Goal: Information Seeking & Learning: Compare options

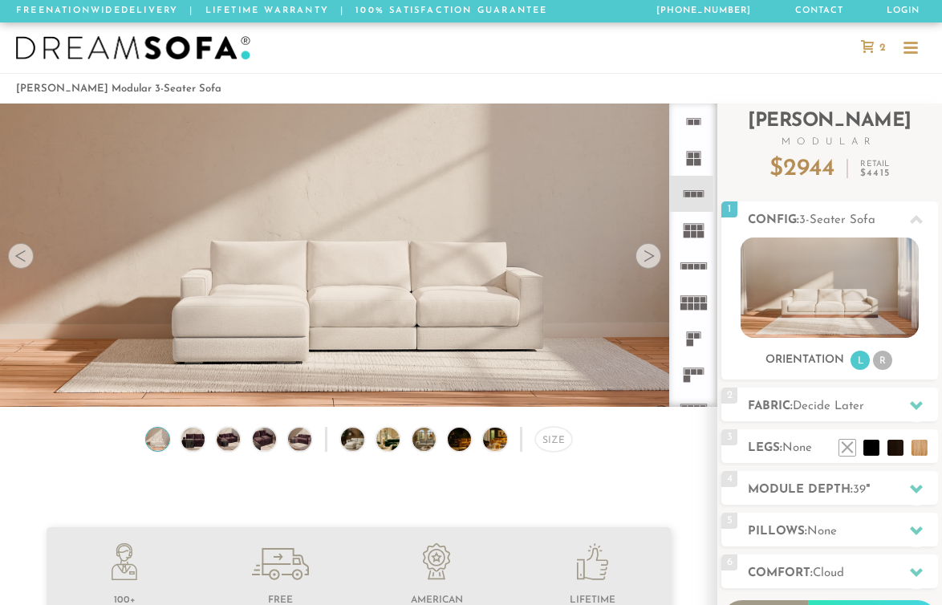
click at [688, 307] on rect at bounding box center [691, 306] width 6 height 7
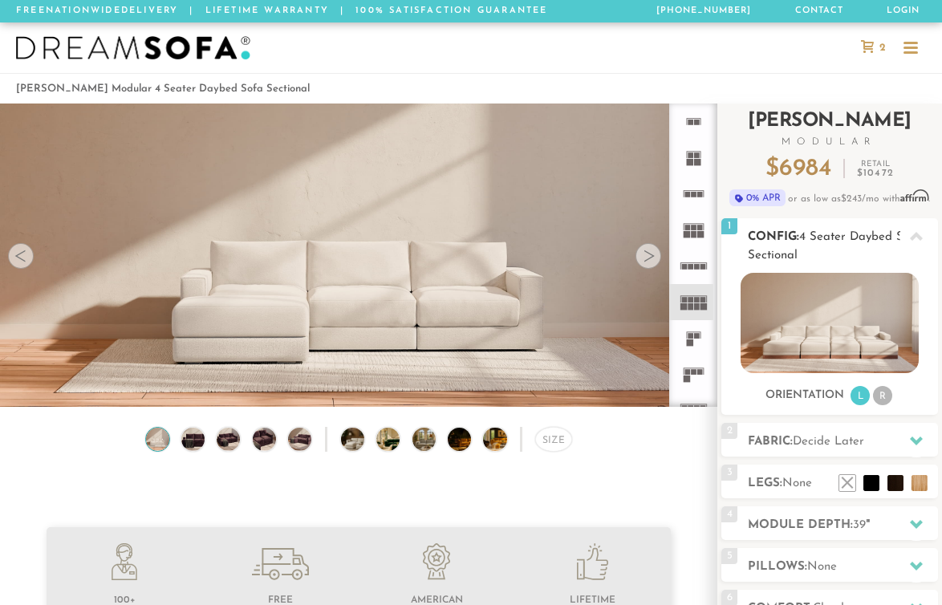
scroll to position [185, 0]
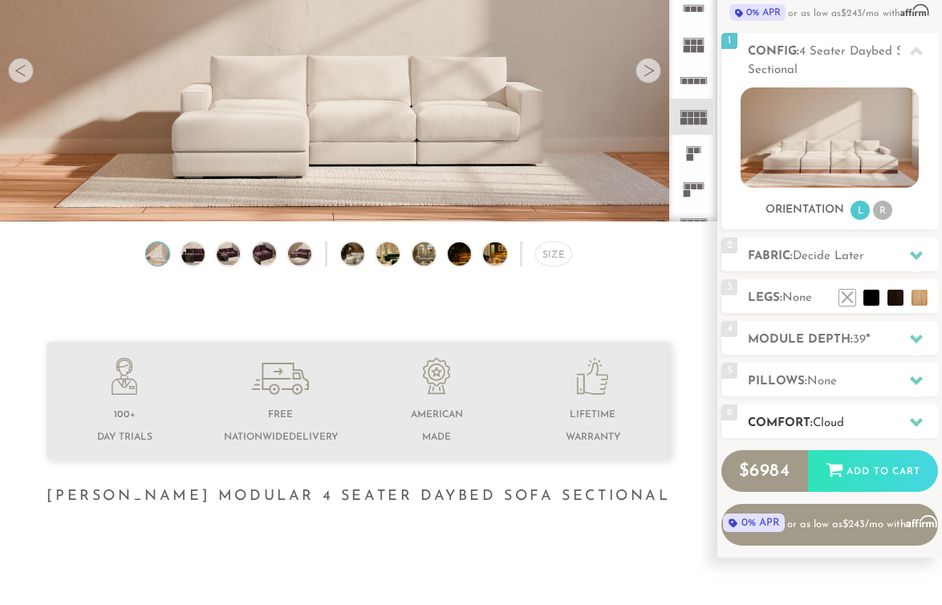
click at [794, 412] on div "6 Comfort: the Cloud soft" at bounding box center [829, 421] width 217 height 34
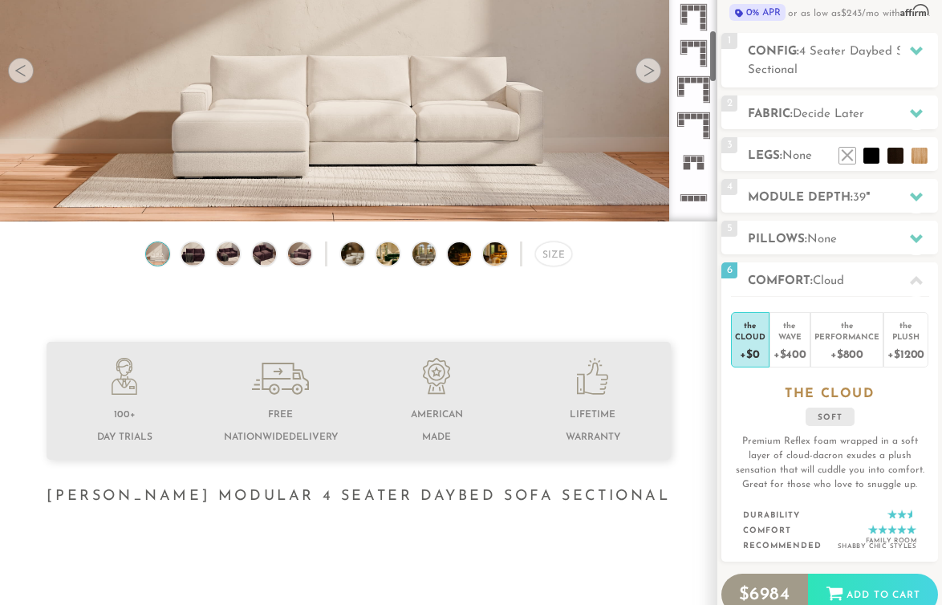
scroll to position [642, 0]
click at [699, 118] on icon at bounding box center [694, 125] width 36 height 36
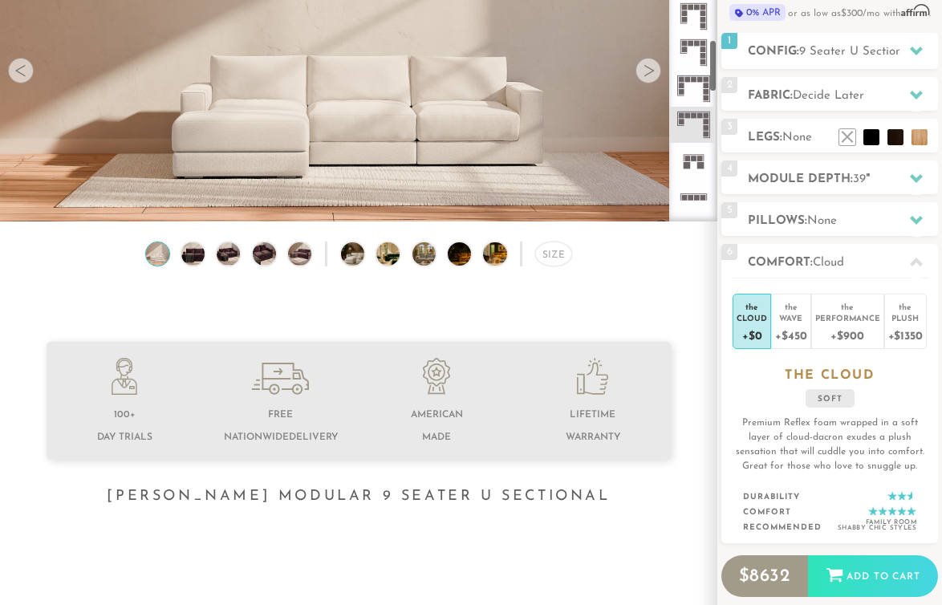
scroll to position [744, 0]
click at [692, 163] on rect at bounding box center [691, 162] width 6 height 6
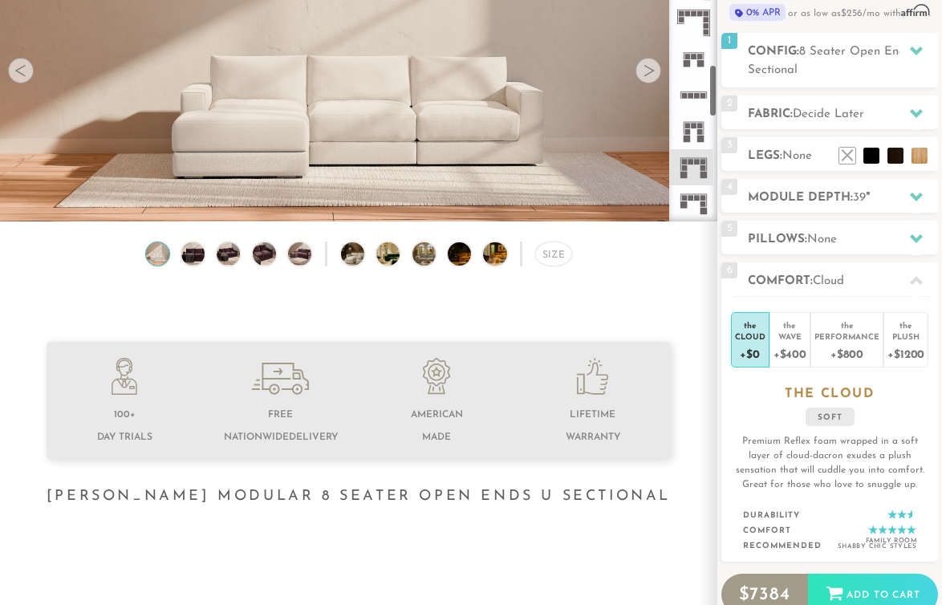
scroll to position [837, 0]
click at [693, 145] on icon at bounding box center [694, 146] width 36 height 36
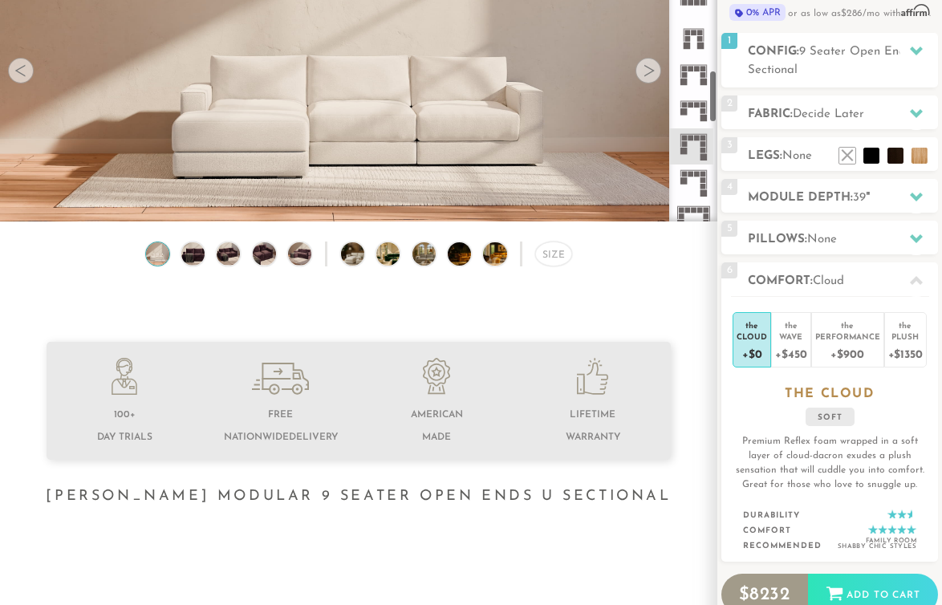
scroll to position [895, 0]
click at [693, 121] on icon at bounding box center [694, 125] width 36 height 36
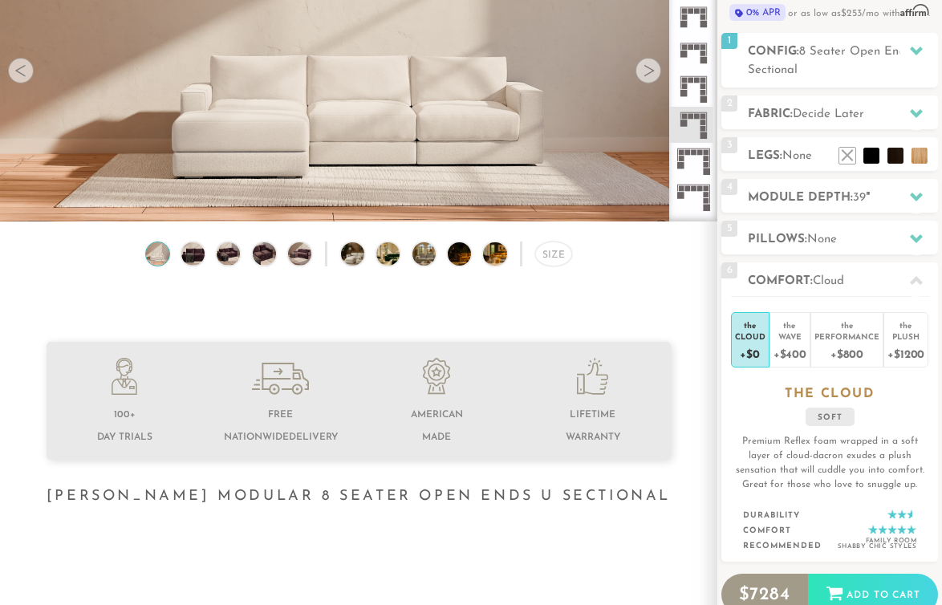
click at [692, 158] on icon at bounding box center [694, 161] width 36 height 36
click at [692, 158] on icon at bounding box center [694, 162] width 36 height 36
click at [691, 131] on icon at bounding box center [694, 126] width 36 height 36
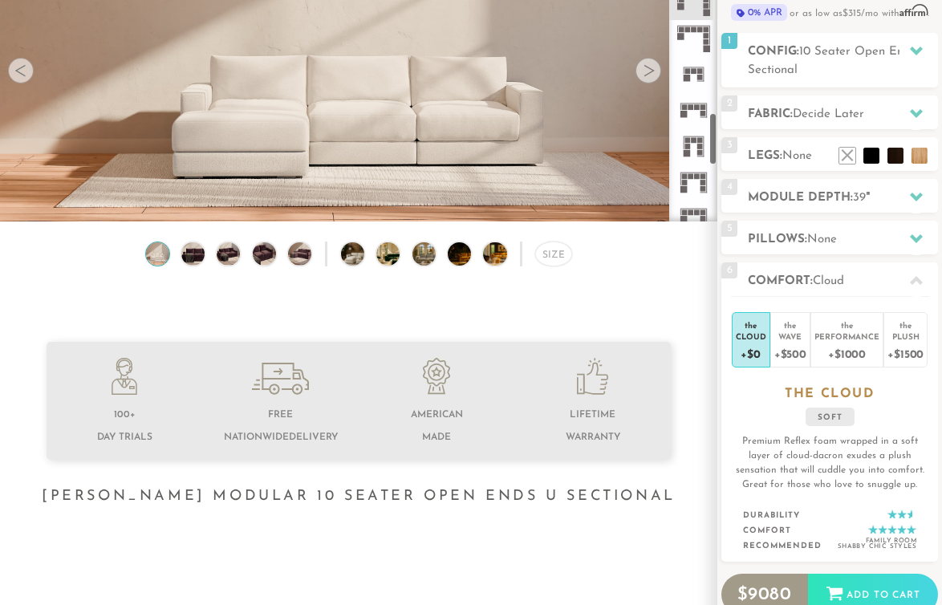
scroll to position [1111, 0]
click at [691, 130] on icon at bounding box center [694, 125] width 36 height 36
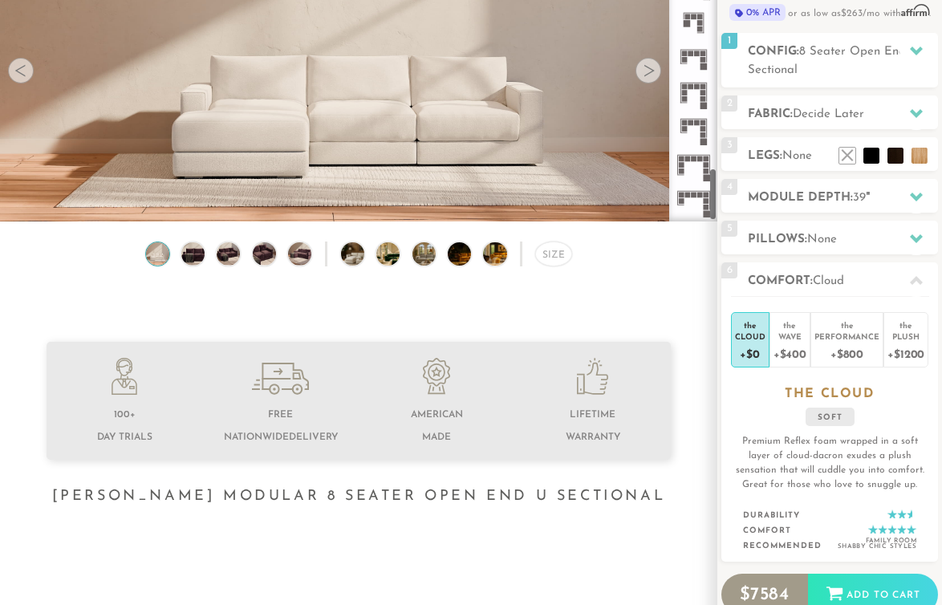
click at [691, 194] on rect at bounding box center [694, 196] width 6 height 6
click at [693, 173] on icon at bounding box center [694, 167] width 36 height 36
click at [825, 272] on h2 "Comfort: the Cloud" at bounding box center [843, 281] width 190 height 18
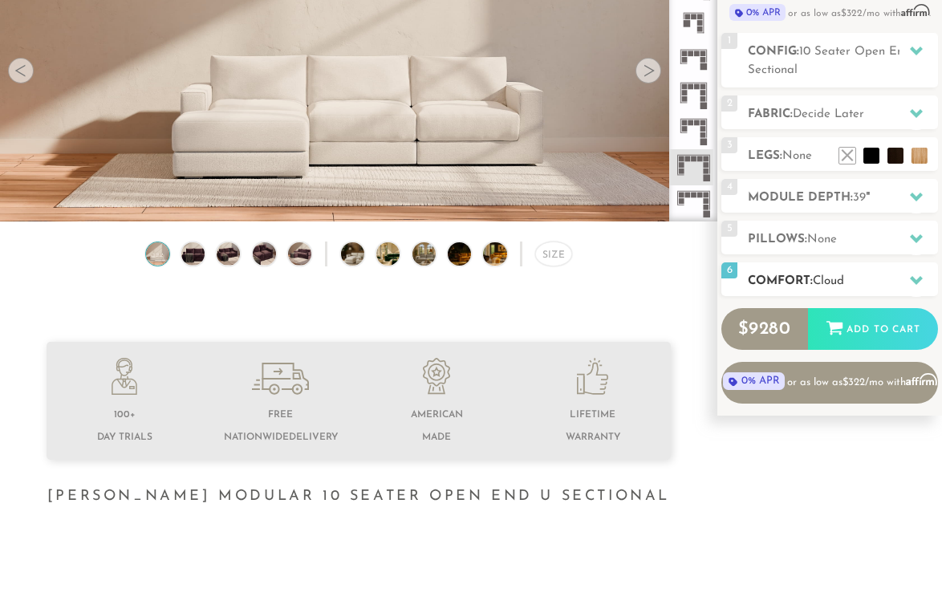
click at [825, 272] on h2 "Comfort: the Cloud" at bounding box center [843, 281] width 190 height 18
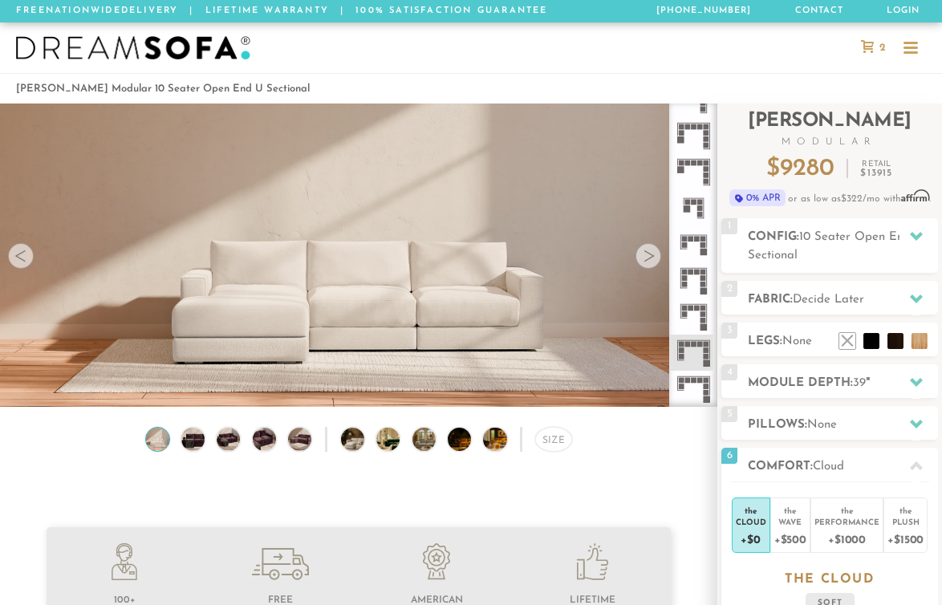
click at [907, 45] on div at bounding box center [910, 49] width 14 height 14
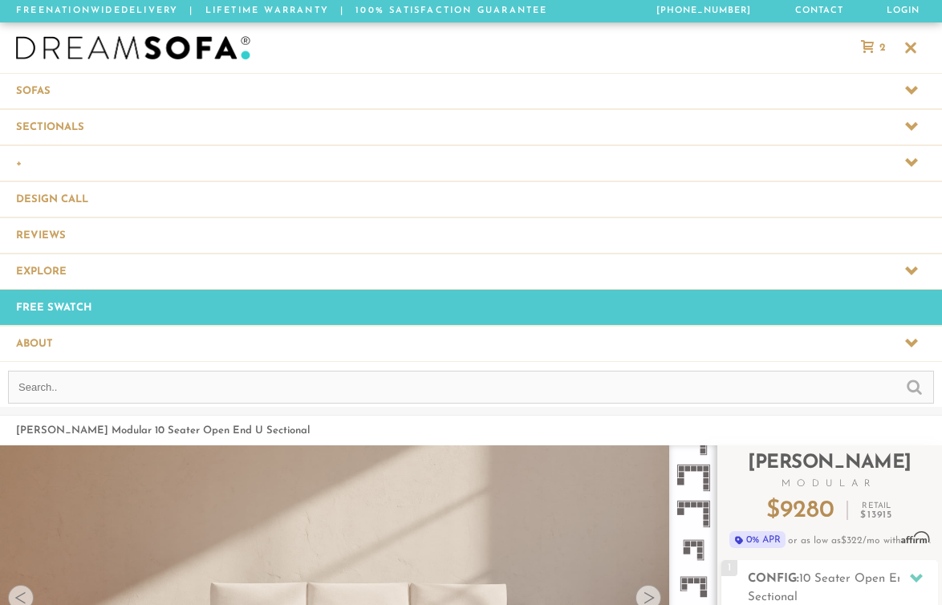
scroll to position [17155, 942]
click at [71, 88] on span at bounding box center [471, 90] width 942 height 35
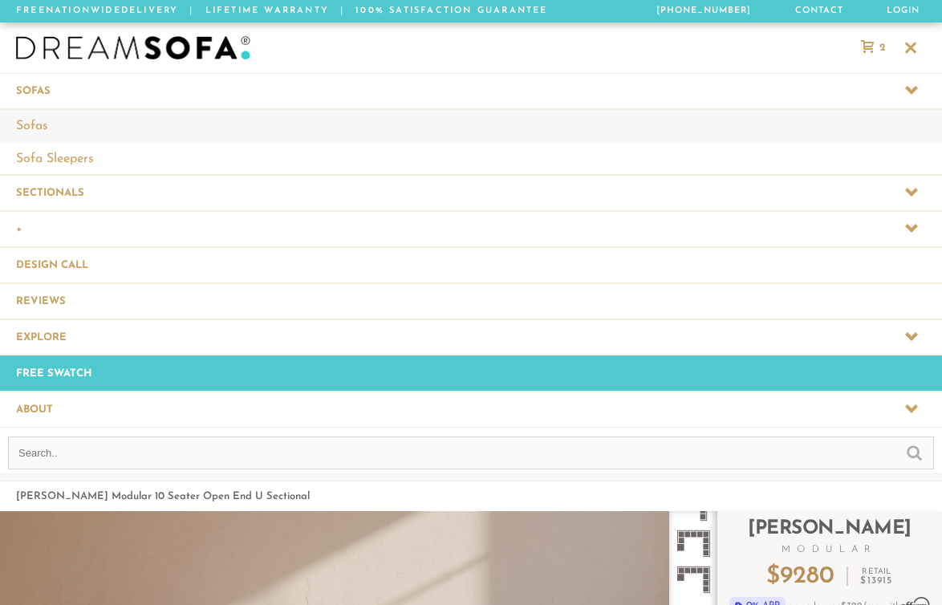
scroll to position [1, 1]
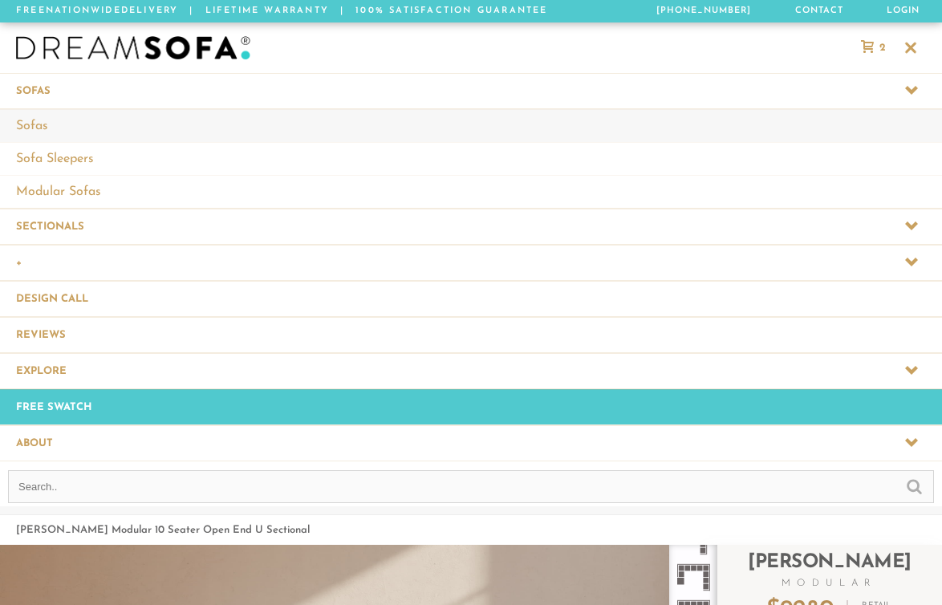
click at [61, 120] on link "Sofas" at bounding box center [471, 125] width 942 height 33
